Goal: Task Accomplishment & Management: Manage account settings

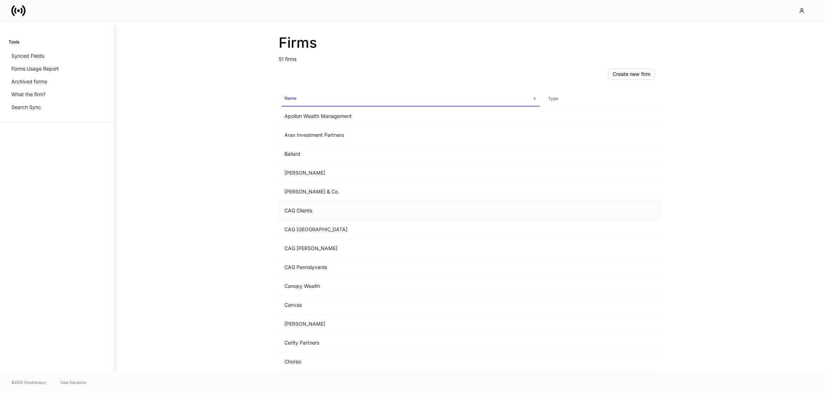
scroll to position [341, 0]
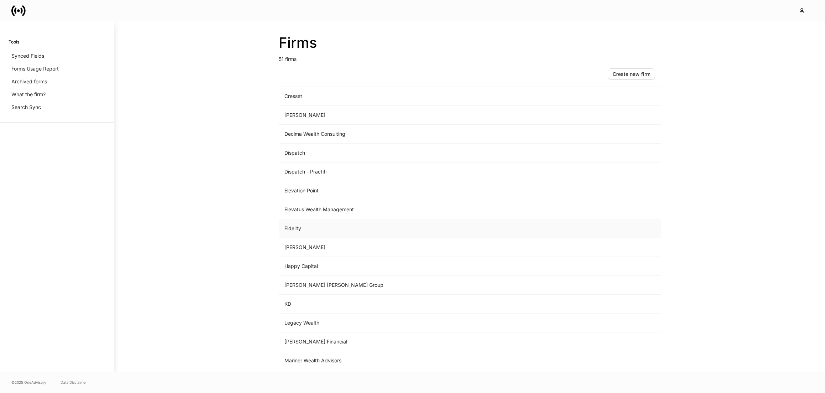
click at [316, 226] on td "Fidelity" at bounding box center [411, 228] width 264 height 19
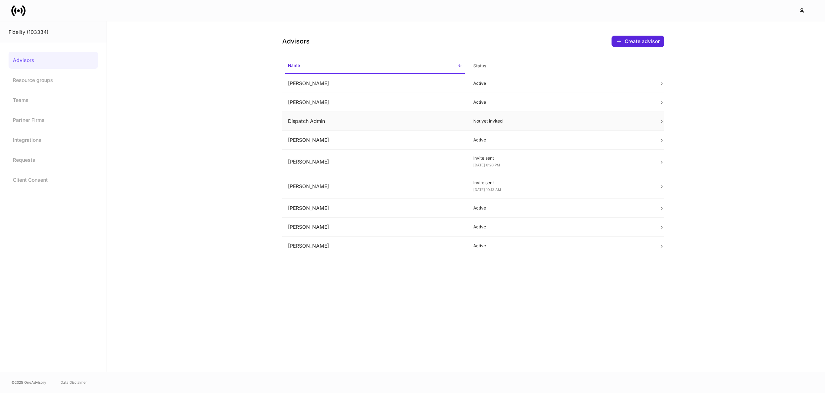
click at [328, 119] on td "Dispatch Admin" at bounding box center [375, 121] width 186 height 19
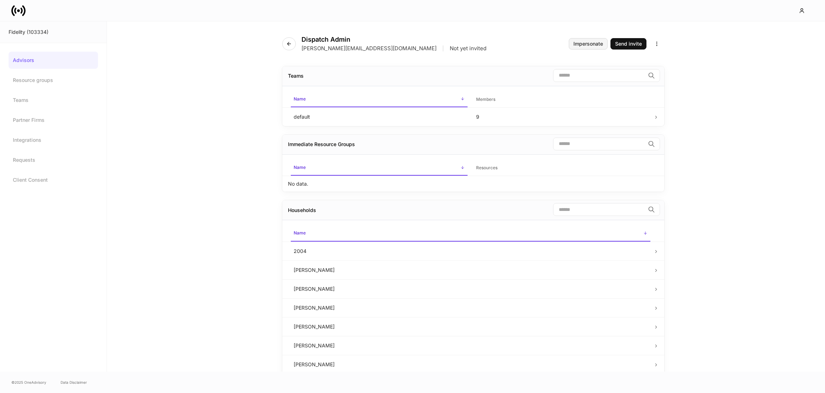
click at [578, 44] on div "Impersonate" at bounding box center [589, 43] width 30 height 5
